Goal: Check status: Check status

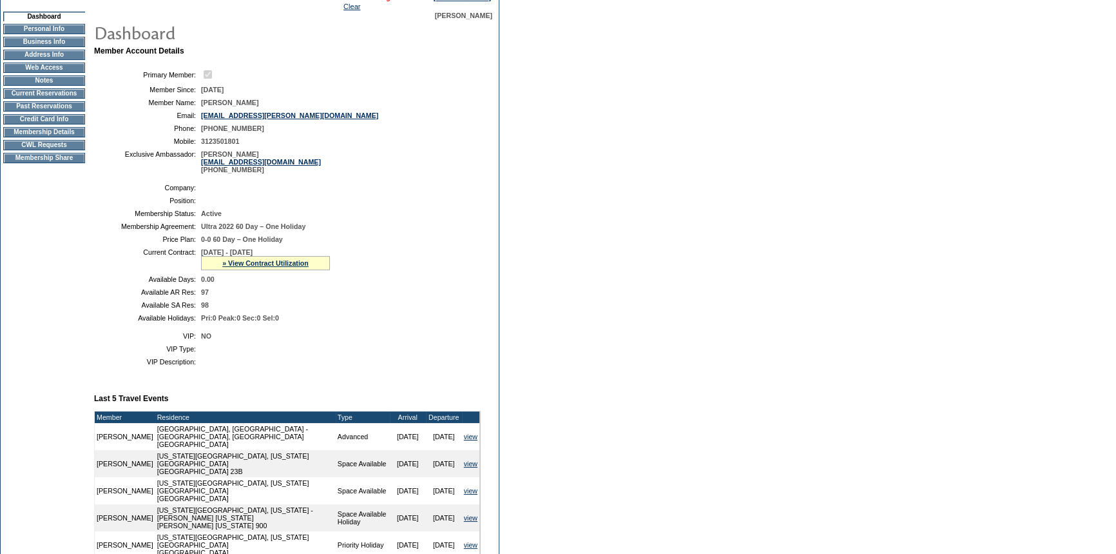
scroll to position [117, 0]
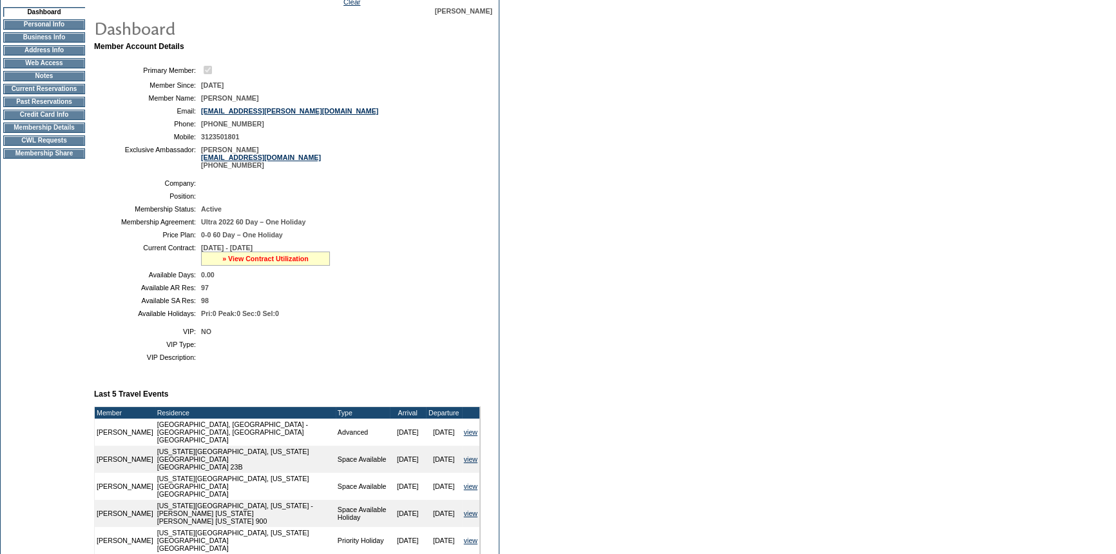
click at [238, 261] on link "» View Contract Utilization" at bounding box center [265, 259] width 86 height 8
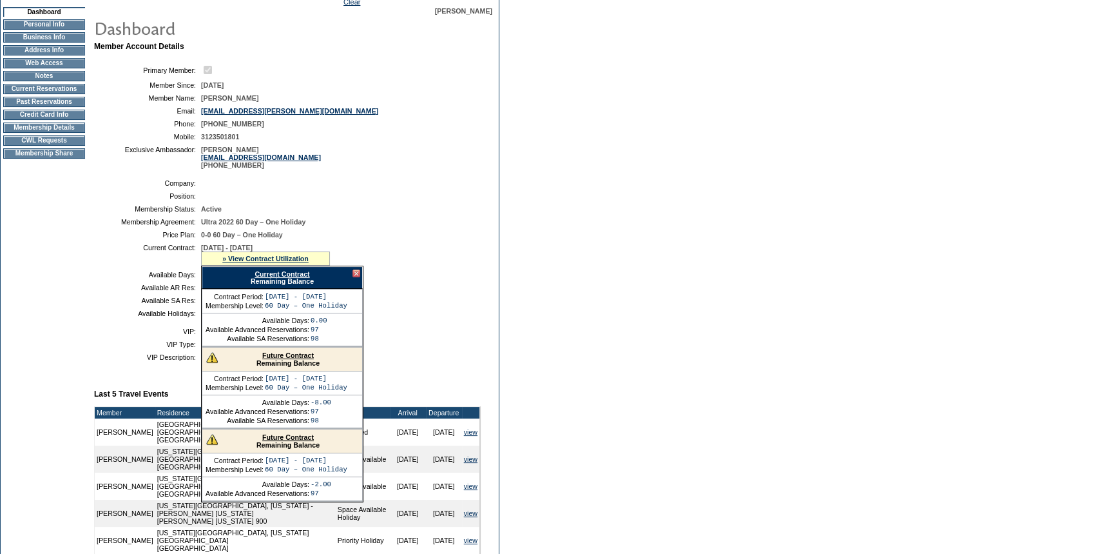
click at [296, 275] on link "Current Contract" at bounding box center [282, 274] width 55 height 8
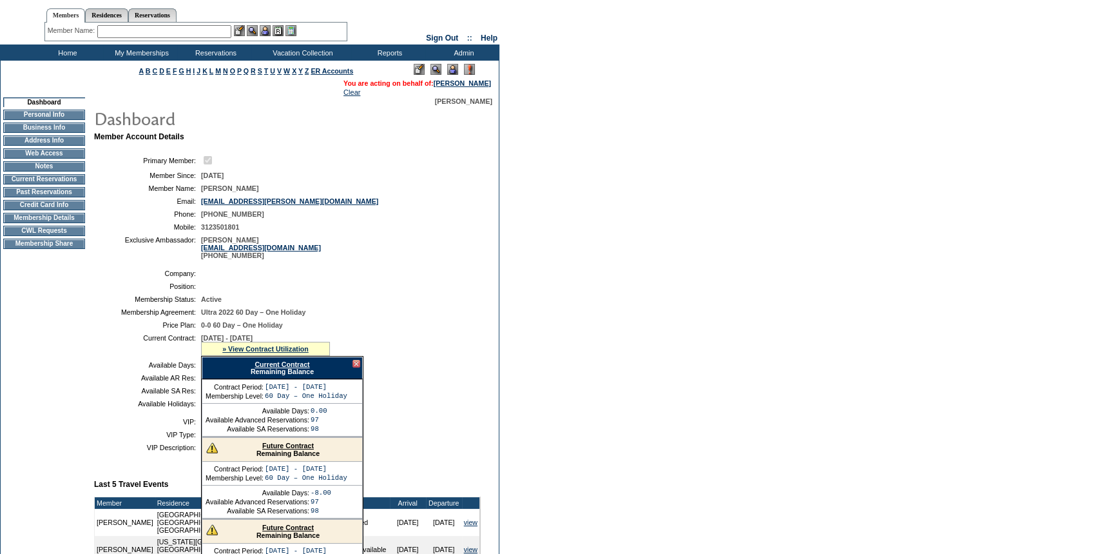
scroll to position [0, 0]
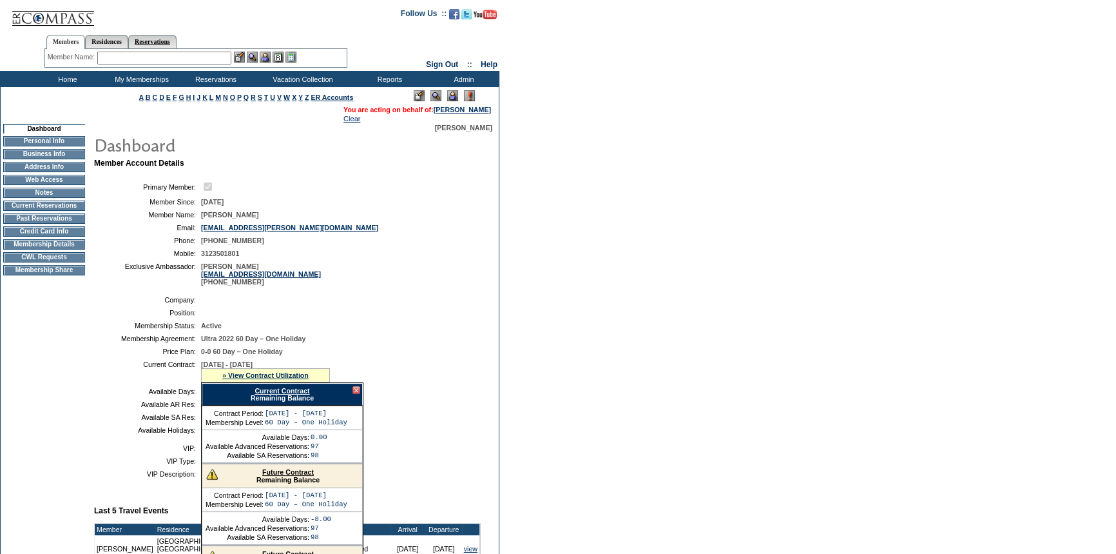
drag, startPoint x: 164, startPoint y: 39, endPoint x: 158, endPoint y: 42, distance: 6.6
click at [164, 39] on link "Reservations" at bounding box center [152, 42] width 48 height 14
click at [134, 56] on input "text" at bounding box center [122, 58] width 57 height 13
paste input "1818209"
type input "1818209"
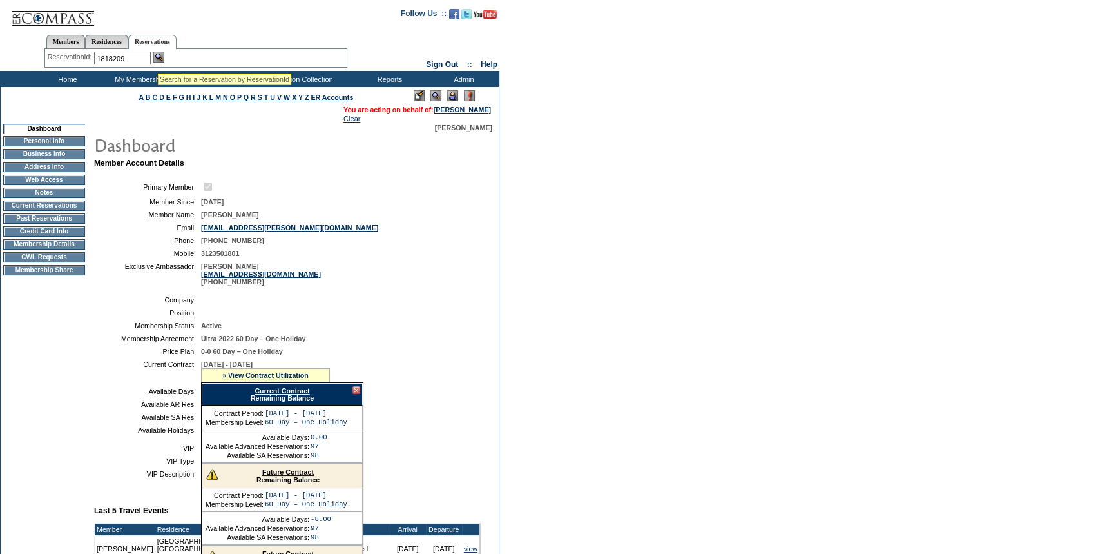
click at [160, 56] on img at bounding box center [158, 57] width 11 height 11
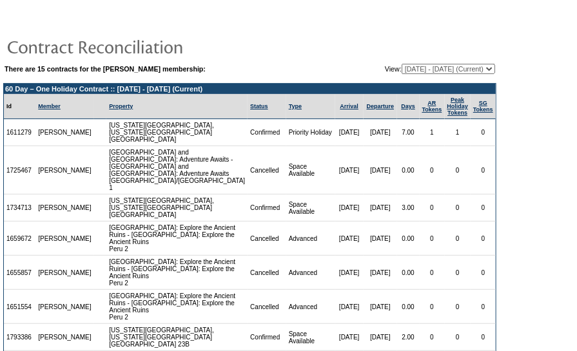
drag, startPoint x: 137, startPoint y: 86, endPoint x: 269, endPoint y: 86, distance: 132.1
click at [269, 86] on td "60 Day – One Holiday Contract :: [DATE] - [DATE] (Current)" at bounding box center [250, 89] width 492 height 10
copy td "[DATE] - [DATE] (Current)"
click at [412, 67] on select "[DATE] - [DATE] [DATE] - [DATE] [DATE] - [DATE] [DATE] - [DATE] [DATE] - [DATE]…" at bounding box center [447, 69] width 93 height 10
select select "126169"
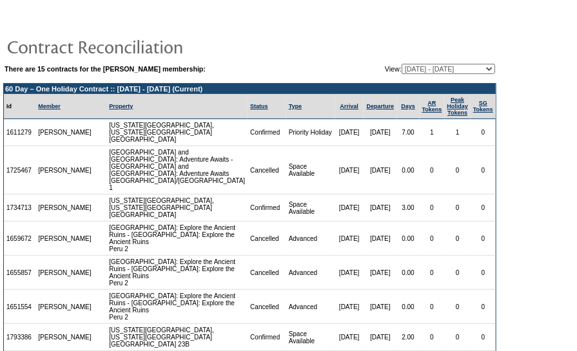
click at [401, 64] on select "[DATE] - [DATE] [DATE] - [DATE] [DATE] - [DATE] [DATE] - [DATE] [DATE] - [DATE]…" at bounding box center [447, 69] width 93 height 10
